Goal: Task Accomplishment & Management: Use online tool/utility

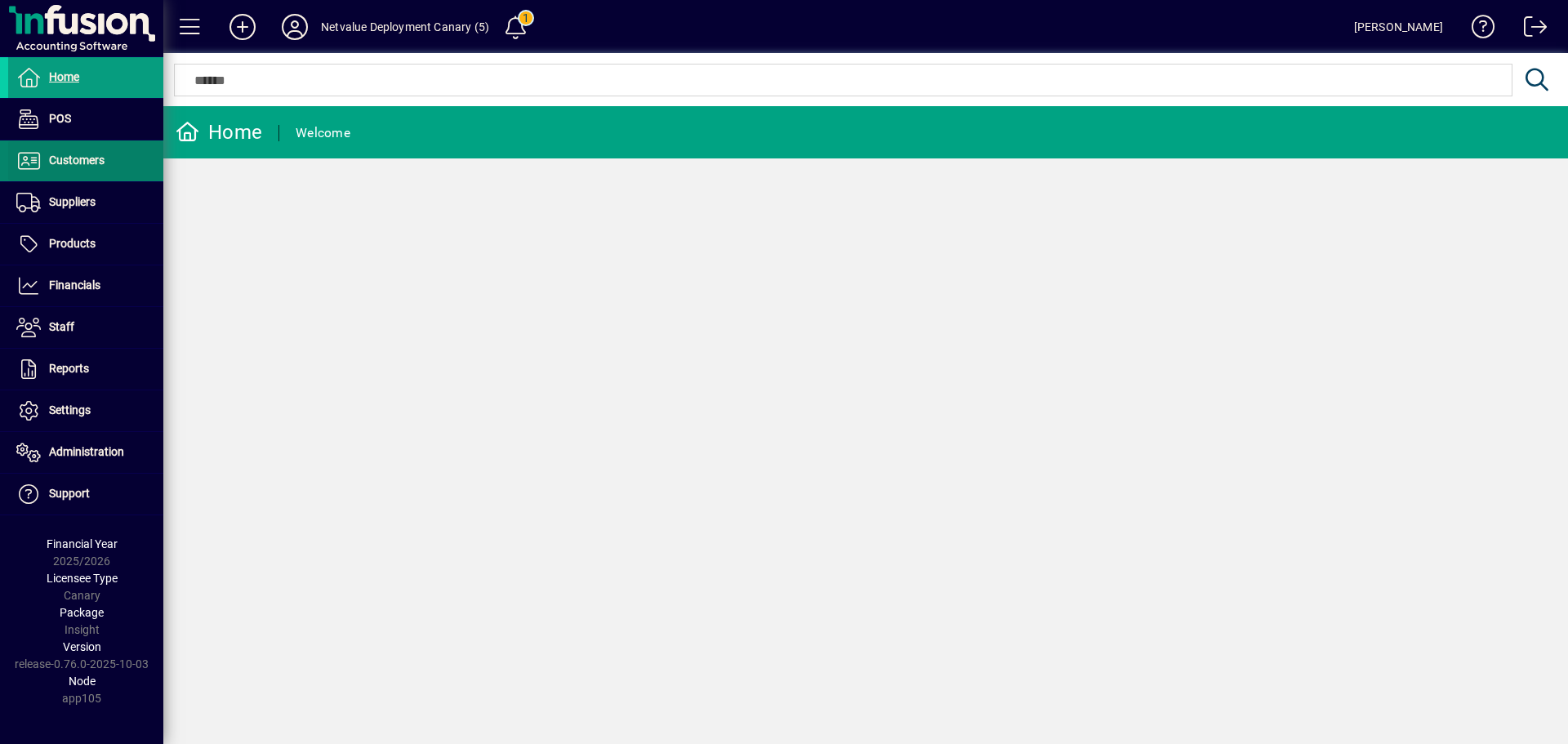
click at [77, 170] on span at bounding box center [85, 161] width 155 height 39
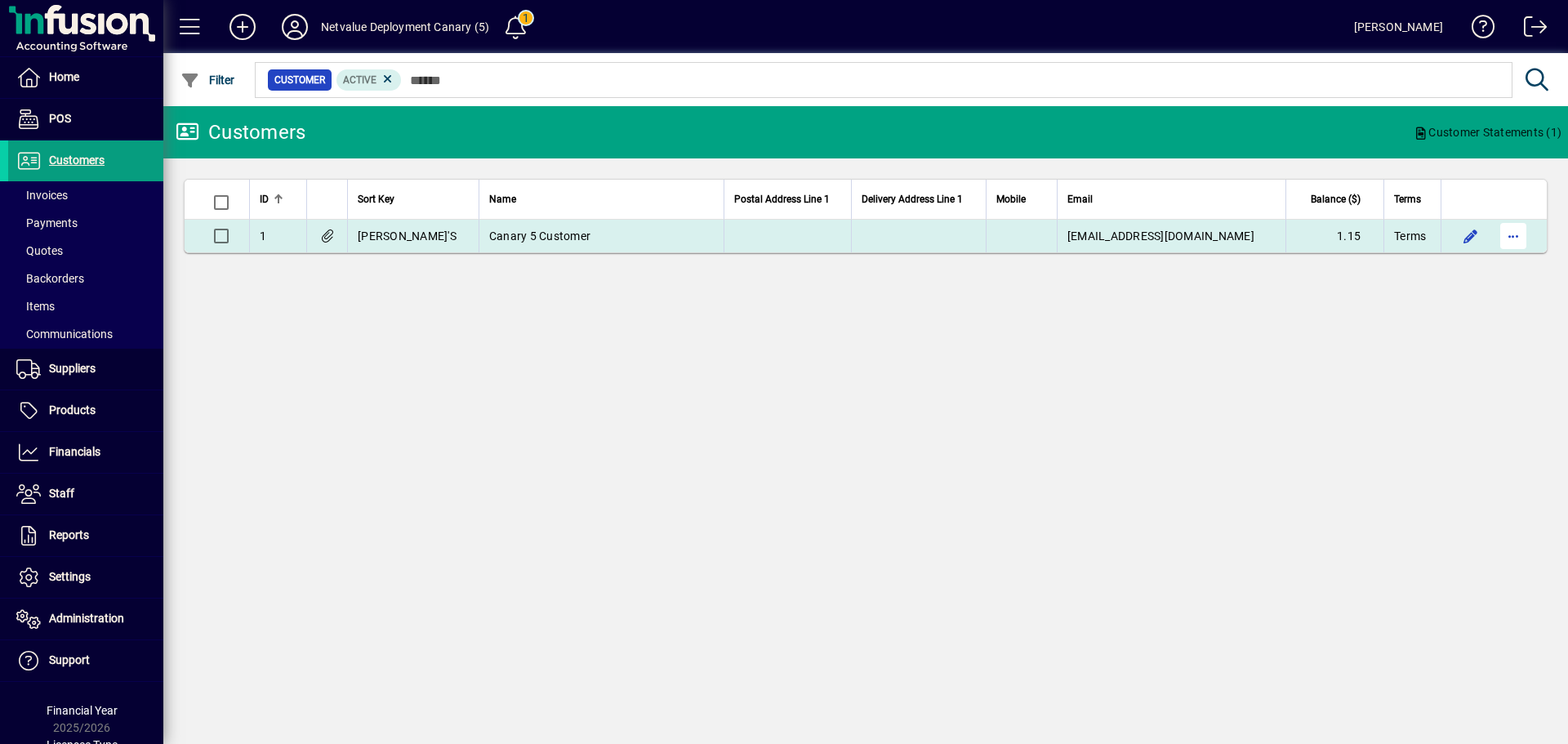
click at [1515, 233] on span "button" at bounding box center [1513, 236] width 39 height 39
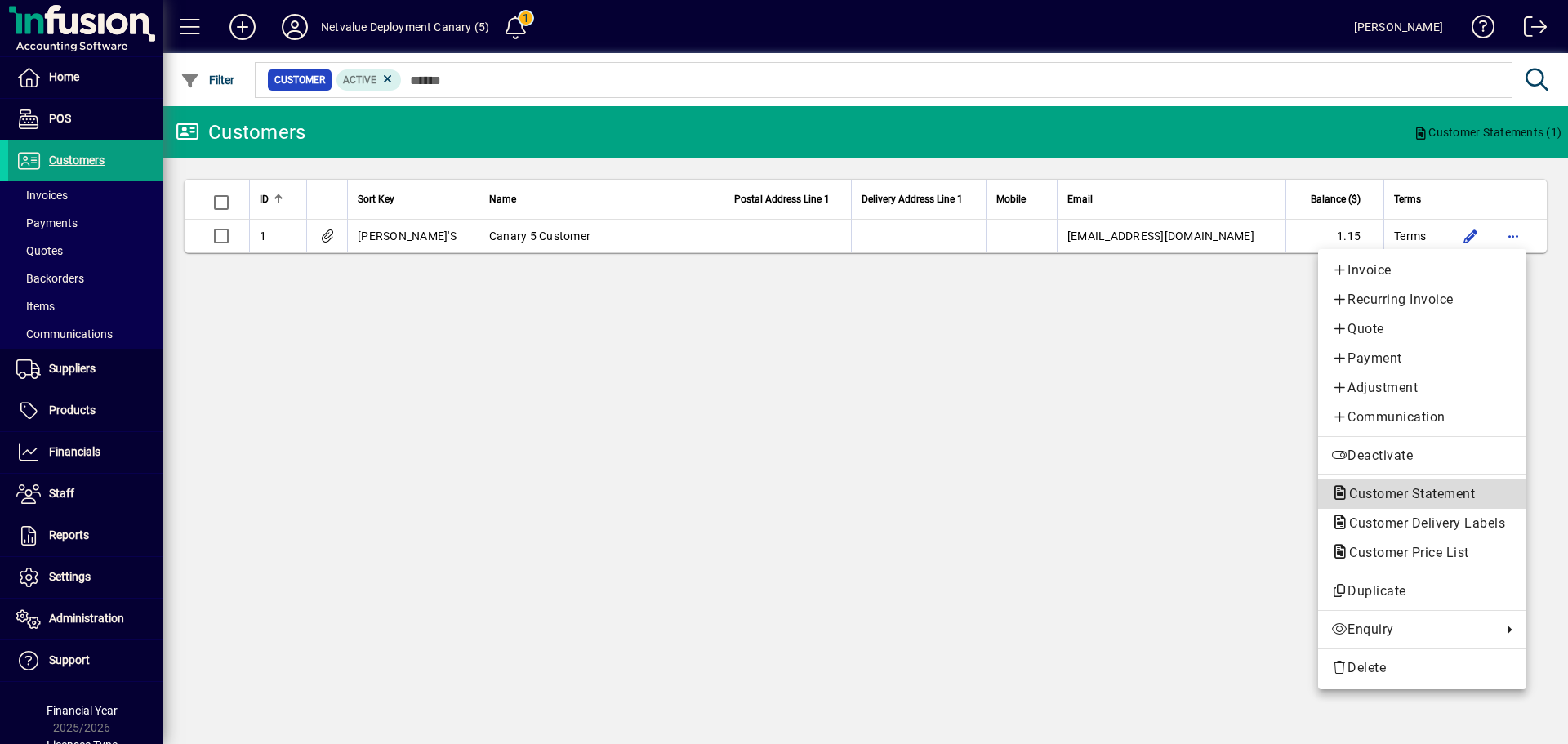
click at [1386, 490] on span "Customer Statement" at bounding box center [1407, 493] width 152 height 16
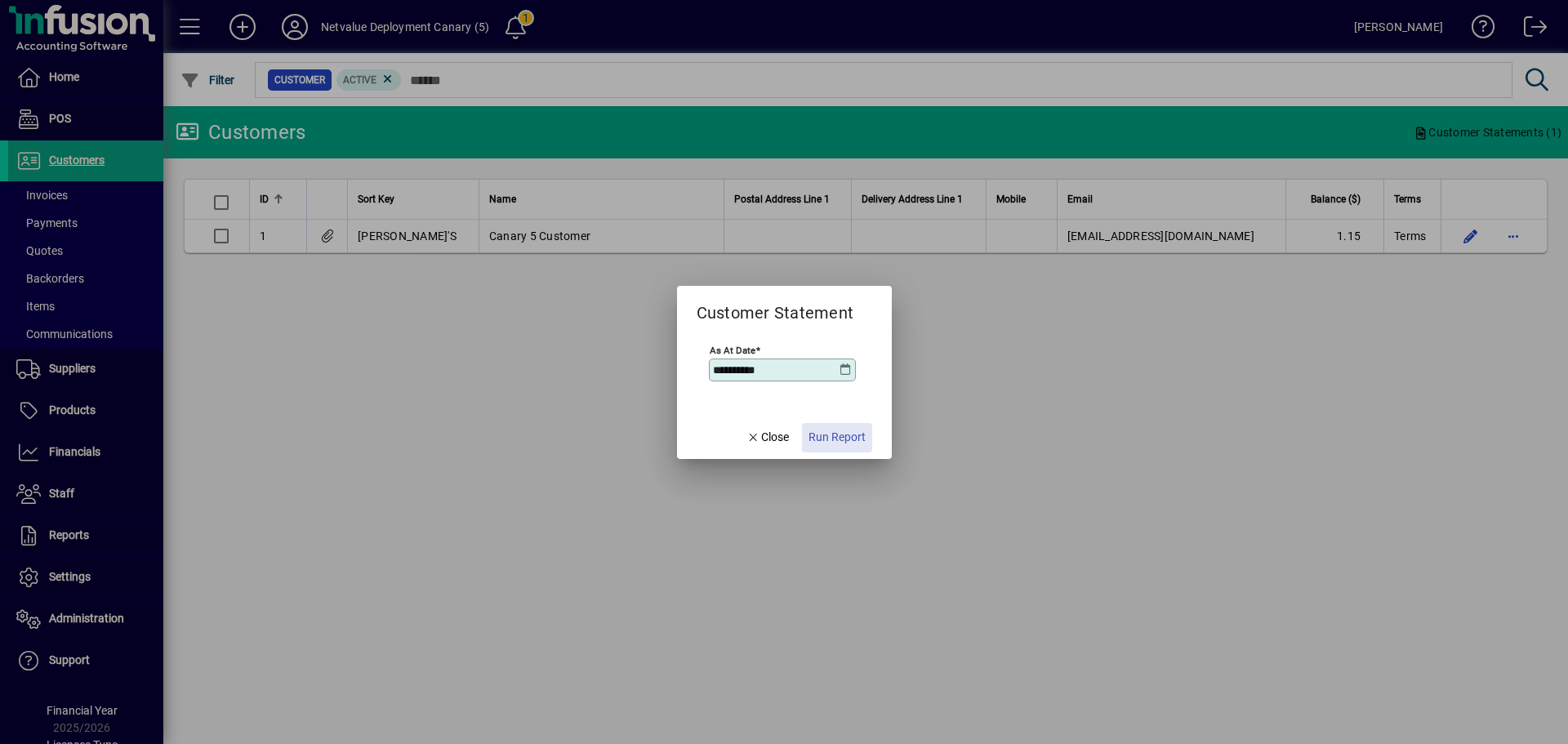
click at [828, 440] on span "Run Report" at bounding box center [837, 437] width 57 height 17
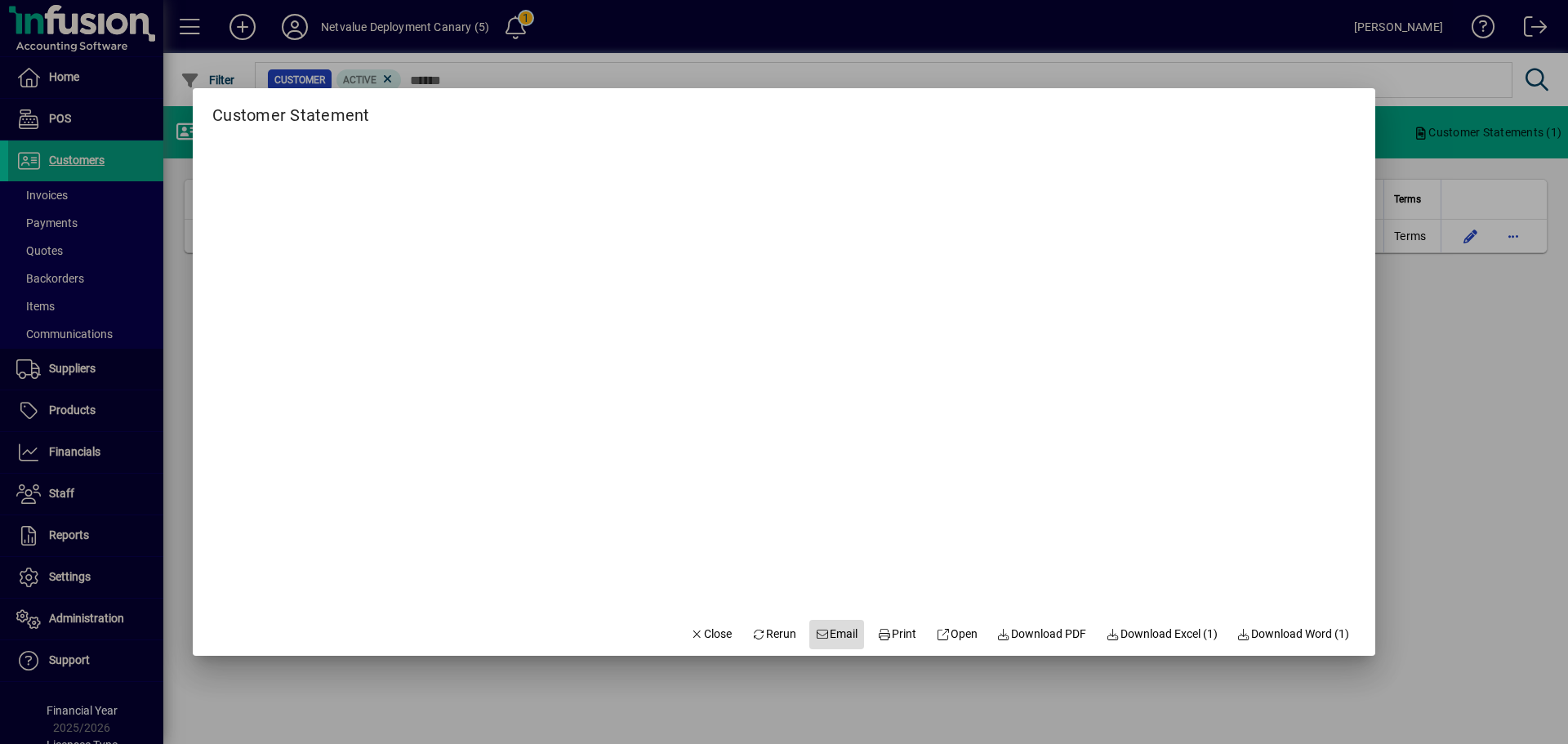
click at [832, 629] on span "Email" at bounding box center [837, 633] width 43 height 17
click at [1441, 623] on div at bounding box center [784, 372] width 1568 height 744
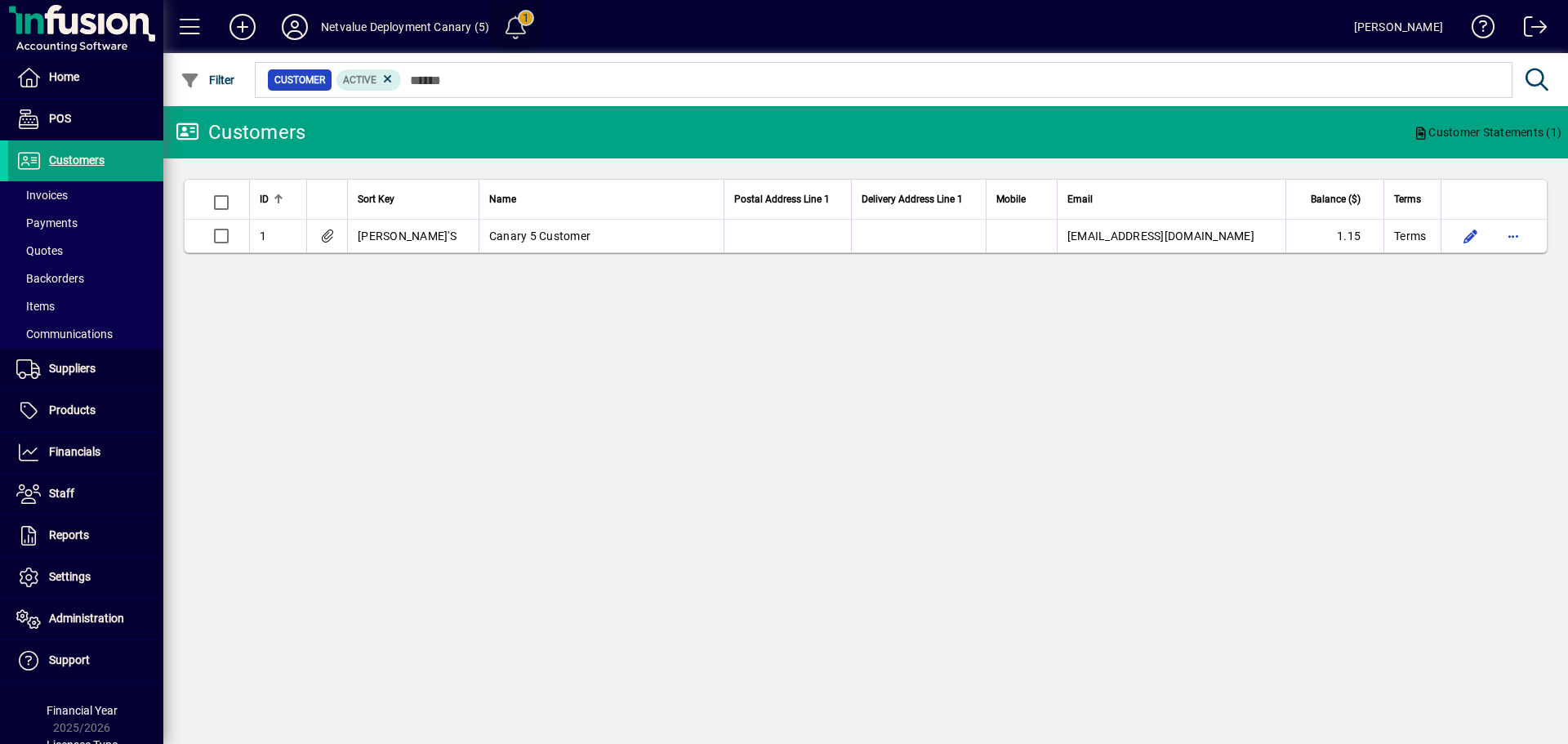
click at [523, 27] on span at bounding box center [516, 27] width 39 height 39
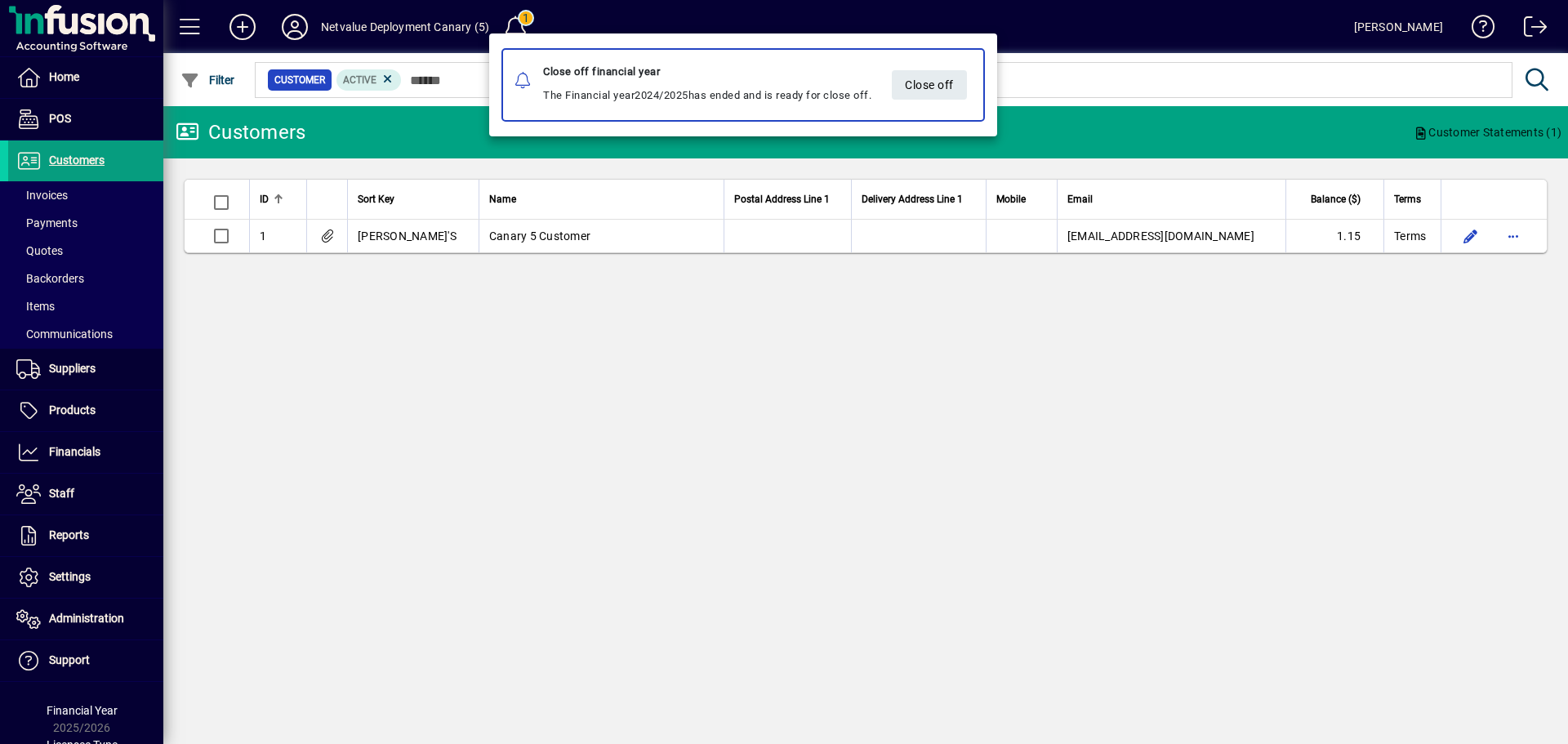
click at [663, 369] on div at bounding box center [784, 372] width 1568 height 744
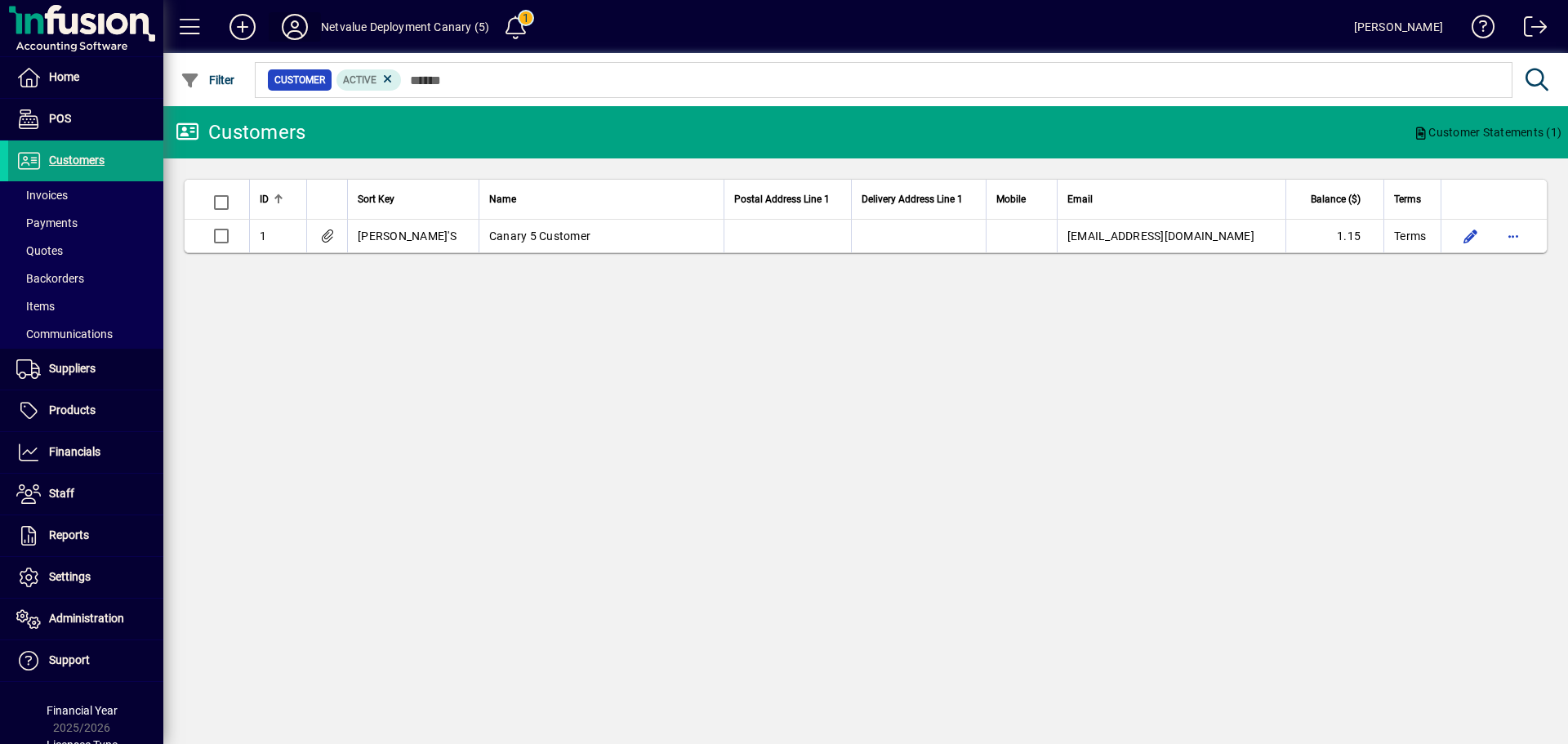
click at [296, 25] on icon at bounding box center [295, 27] width 33 height 26
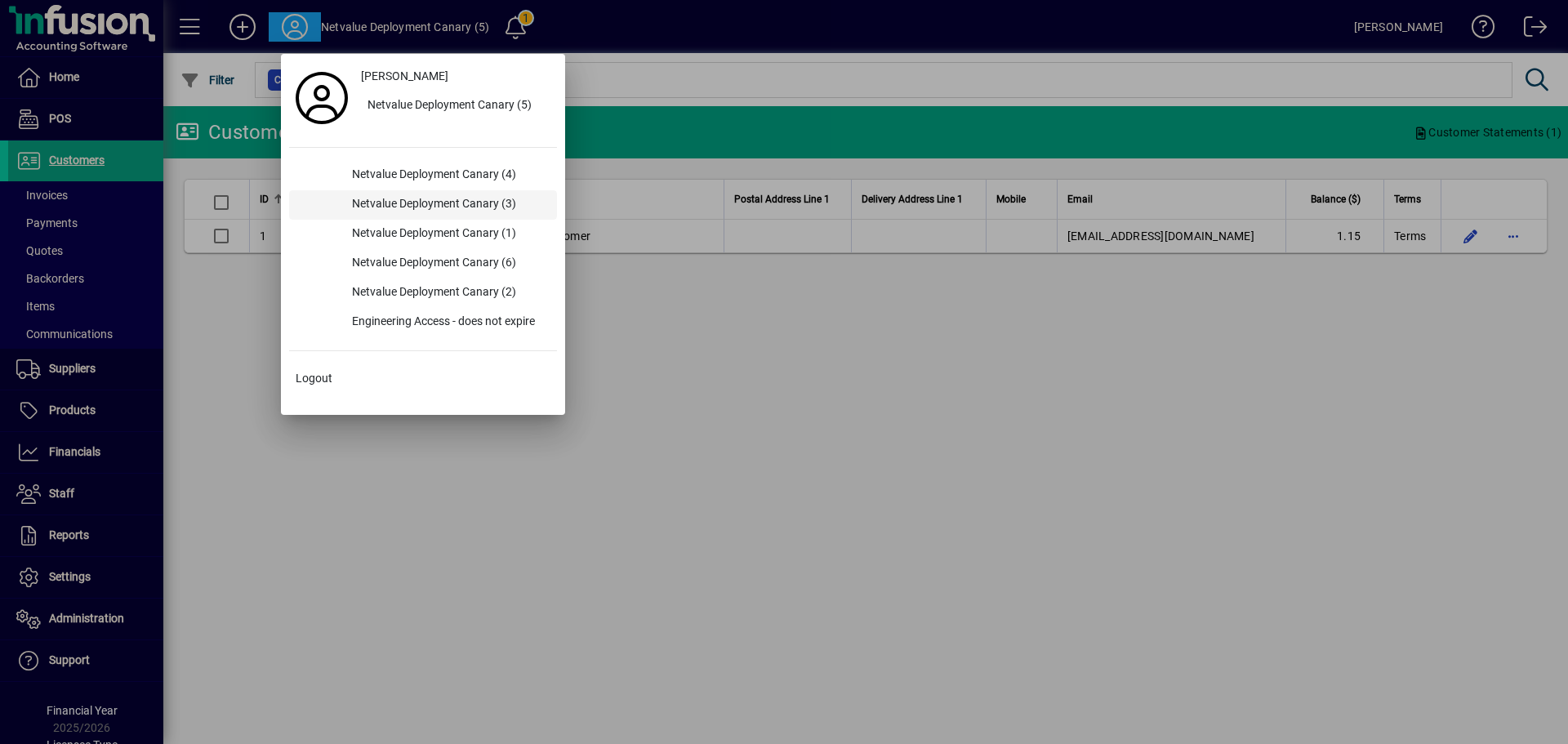
click at [447, 217] on div "Netvalue Deployment Canary (3)" at bounding box center [448, 205] width 218 height 29
